Goal: Transaction & Acquisition: Purchase product/service

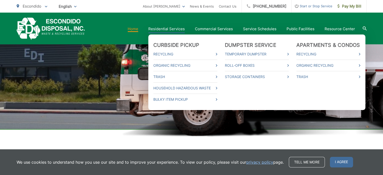
scroll to position [76, 0]
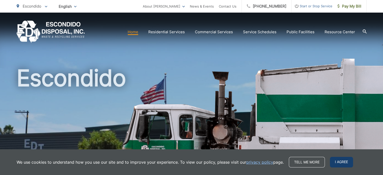
click at [339, 162] on span "I agree" at bounding box center [341, 162] width 23 height 11
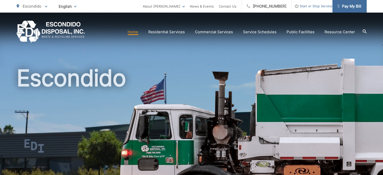
click at [353, 9] on span "Pay My Bill" at bounding box center [349, 6] width 24 height 6
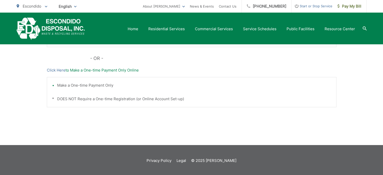
scroll to position [204, 0]
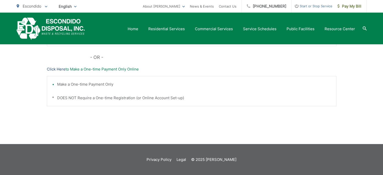
click at [51, 68] on link "Click Here" at bounding box center [56, 69] width 19 height 6
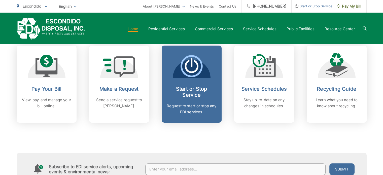
scroll to position [201, 0]
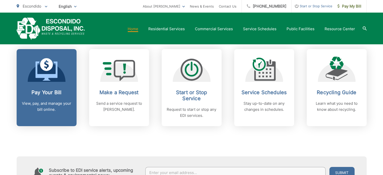
click at [49, 108] on p "View, pay, and manage your bill online." at bounding box center [47, 106] width 50 height 12
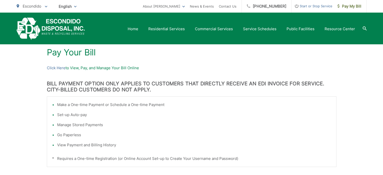
scroll to position [79, 0]
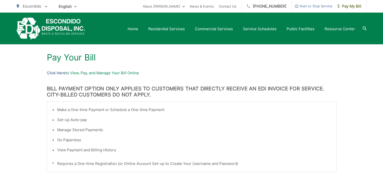
click at [58, 74] on link "Click Here" at bounding box center [56, 73] width 19 height 6
